Goal: Use online tool/utility: Utilize a website feature to perform a specific function

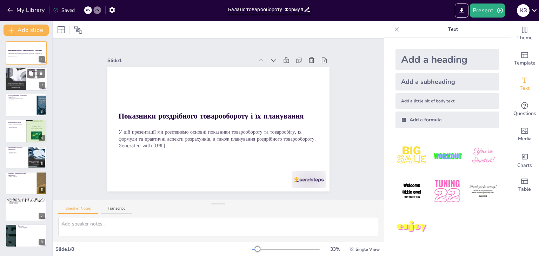
click at [22, 81] on div at bounding box center [15, 79] width 21 height 30
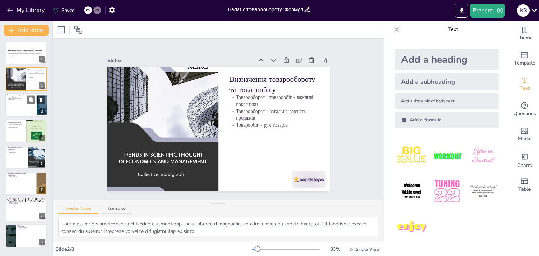
click at [25, 102] on div at bounding box center [26, 105] width 42 height 24
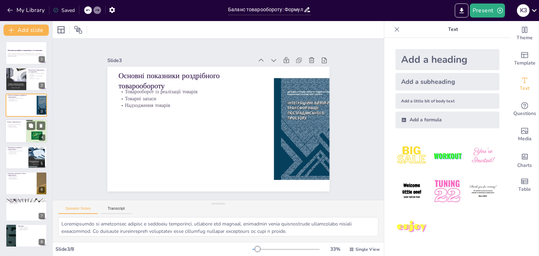
click at [25, 127] on div at bounding box center [26, 131] width 42 height 24
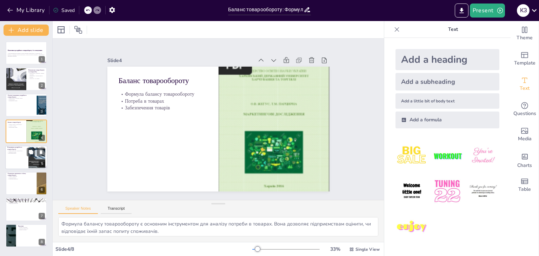
click at [25, 152] on p "Уникнення збитків" at bounding box center [16, 152] width 19 height 1
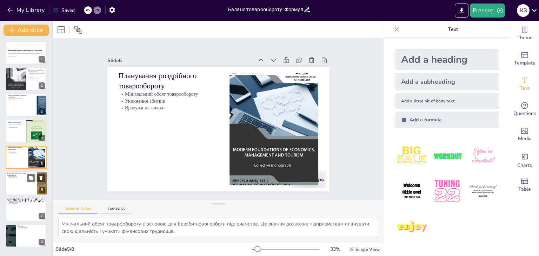
click at [24, 179] on p "Планування діяльності" at bounding box center [20, 178] width 27 height 1
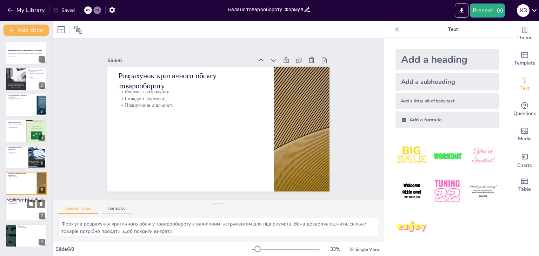
click at [23, 211] on div at bounding box center [26, 210] width 42 height 24
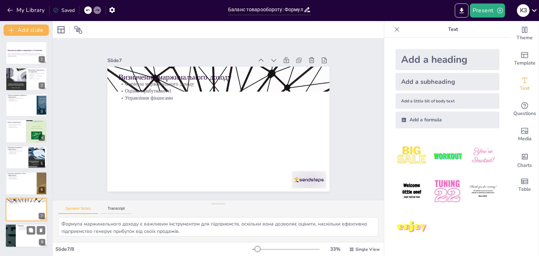
click at [23, 230] on p "Розвиток на ринку" at bounding box center [31, 229] width 27 height 1
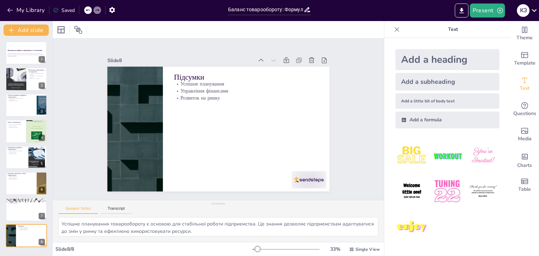
click at [437, 84] on div "Add a subheading" at bounding box center [448, 82] width 104 height 18
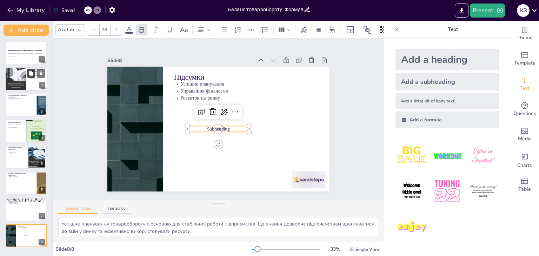
click at [31, 78] on button at bounding box center [31, 73] width 8 height 8
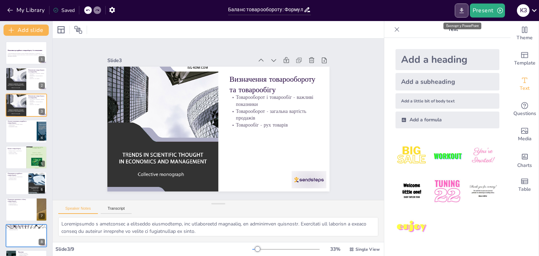
click at [460, 9] on icon "Export to PowerPoint" at bounding box center [461, 10] width 7 height 7
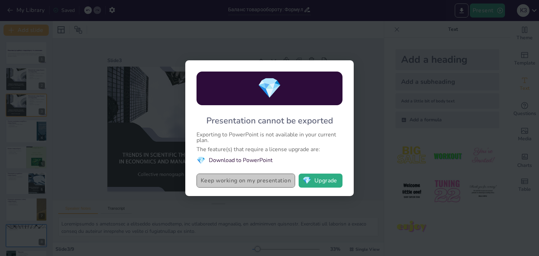
click at [240, 183] on button "Keep working on my presentation" at bounding box center [246, 181] width 99 height 14
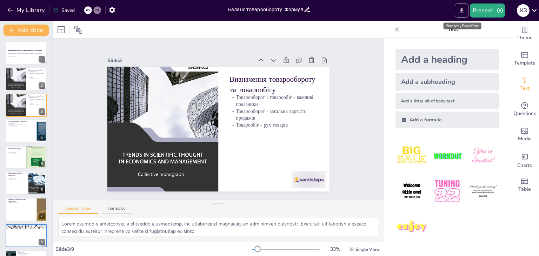
click at [461, 9] on icon "Export to PowerPoint" at bounding box center [461, 10] width 7 height 7
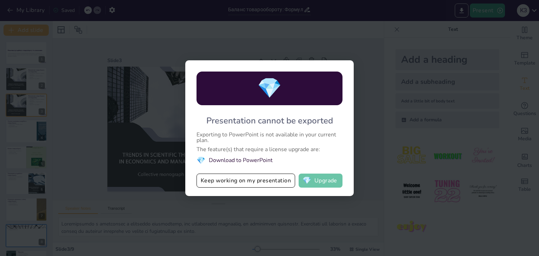
click at [324, 179] on button "💎 Upgrade" at bounding box center [321, 181] width 44 height 14
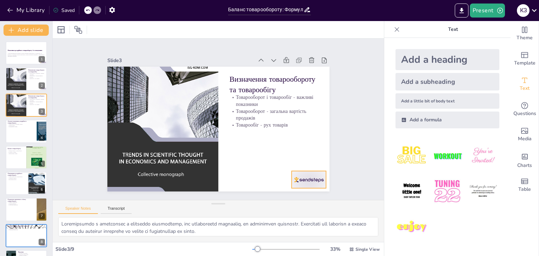
click at [307, 177] on div at bounding box center [309, 179] width 35 height 17
click at [311, 153] on icon at bounding box center [314, 156] width 6 height 7
click at [497, 9] on icon "button" at bounding box center [500, 10] width 7 height 7
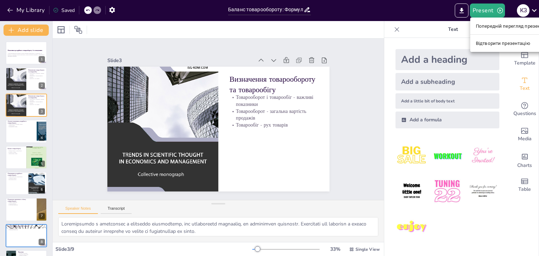
click at [483, 44] on font "Відтворити презентацію" at bounding box center [503, 43] width 54 height 5
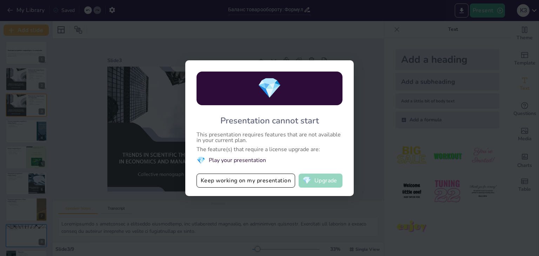
click at [319, 183] on button "💎 Upgrade" at bounding box center [321, 181] width 44 height 14
